Goal: Task Accomplishment & Management: Use online tool/utility

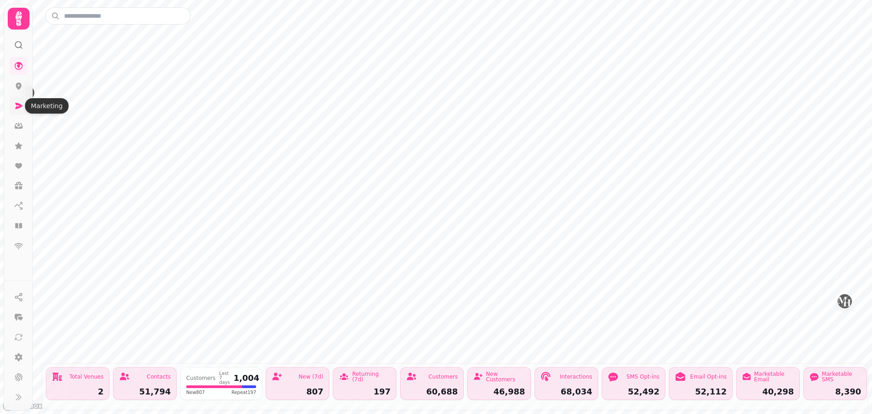
click at [21, 107] on icon at bounding box center [18, 106] width 7 height 6
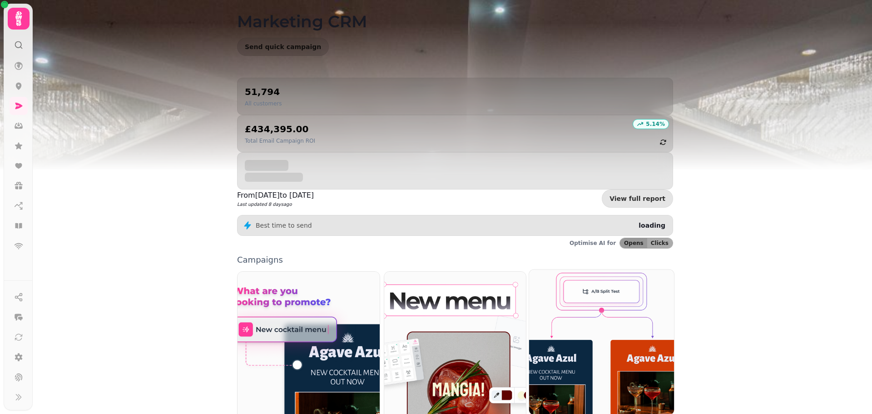
scroll to position [136, 0]
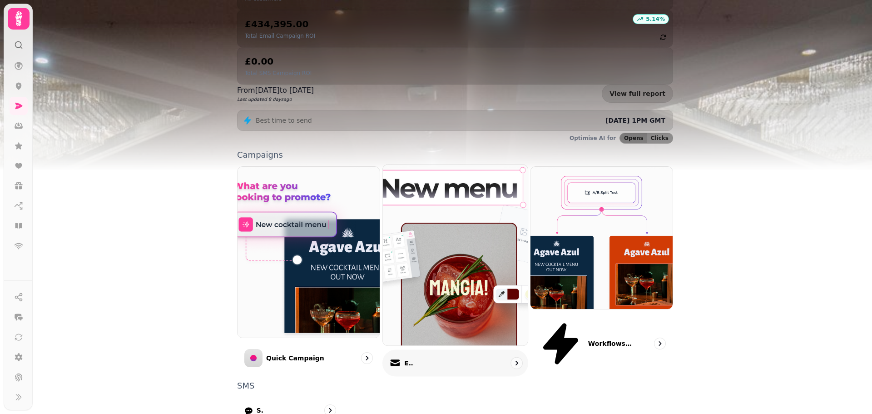
click at [464, 350] on div "Email" at bounding box center [456, 363] width 146 height 27
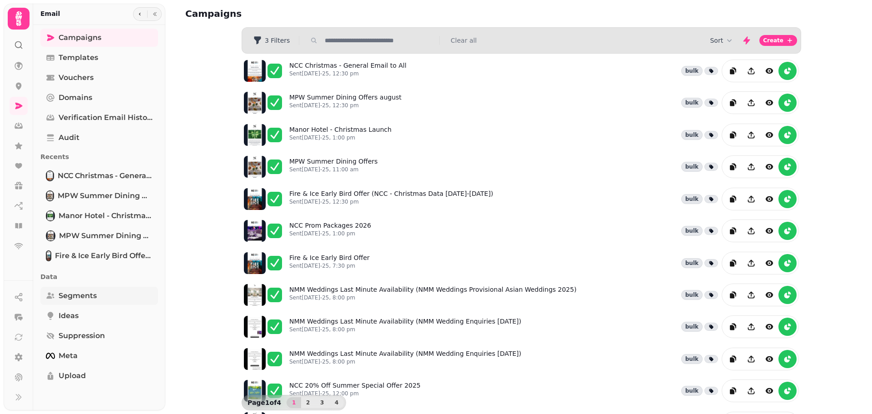
click at [102, 303] on link "Segments" at bounding box center [99, 296] width 118 height 18
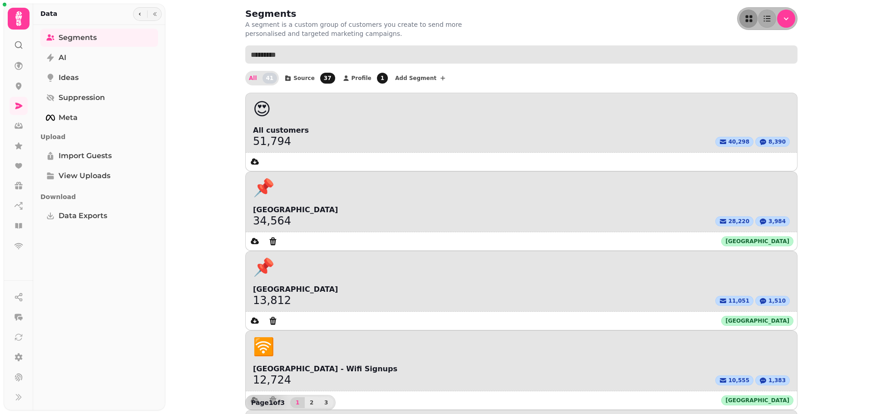
click at [384, 61] on input "text" at bounding box center [521, 54] width 552 height 18
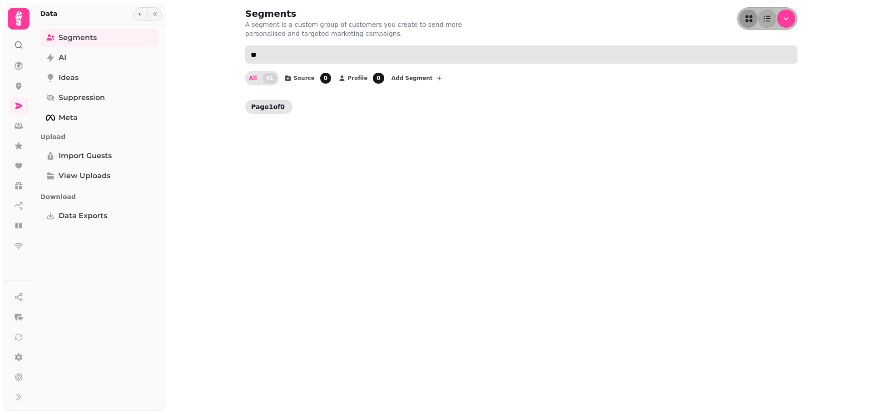
type input "*"
